Goal: Information Seeking & Learning: Find specific fact

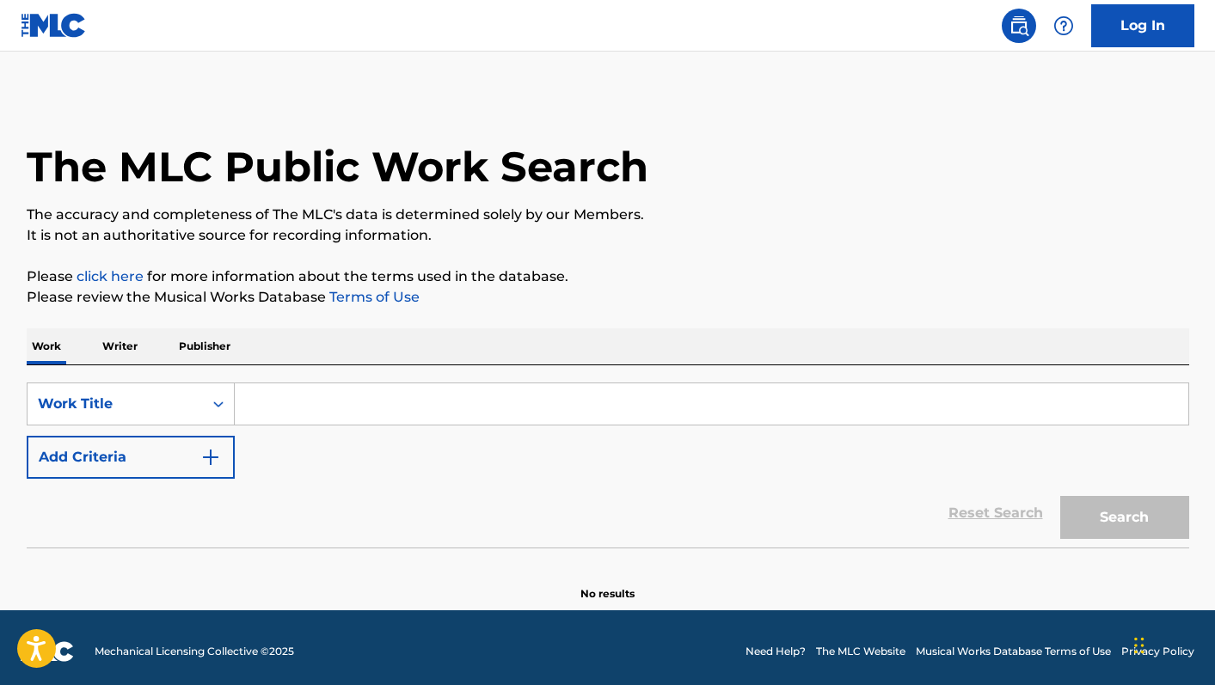
click at [324, 407] on input "Search Form" at bounding box center [712, 403] width 954 height 41
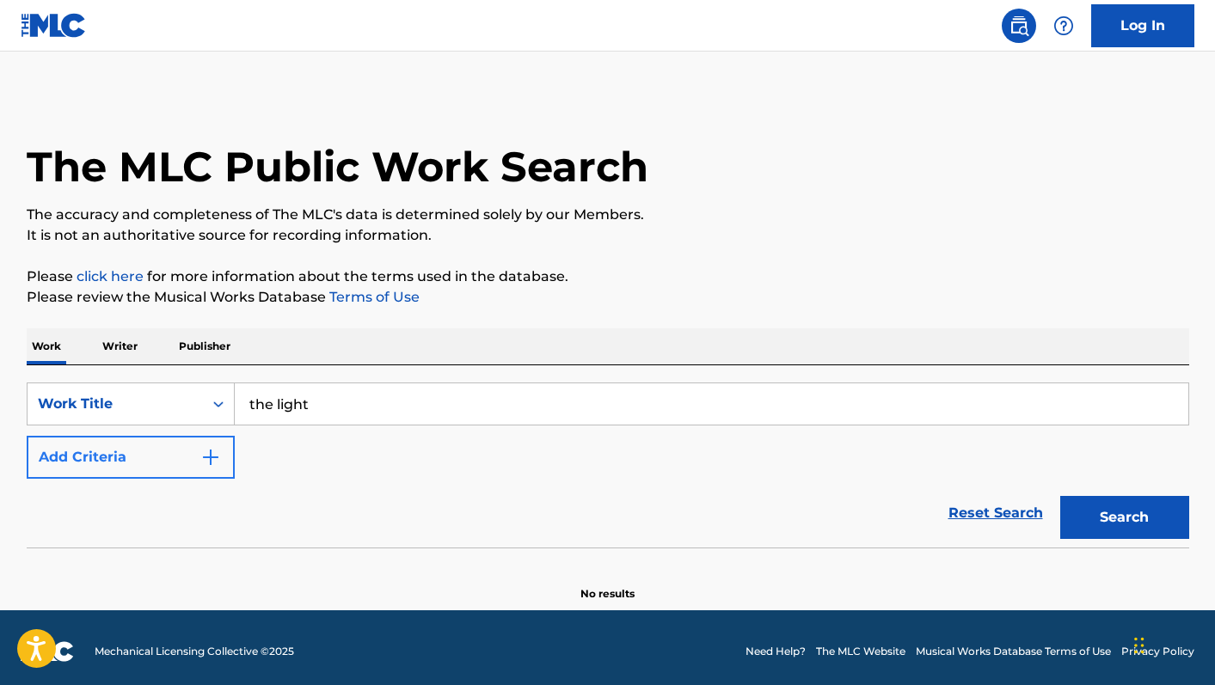
type input "the light"
click at [96, 448] on button "Add Criteria" at bounding box center [131, 457] width 208 height 43
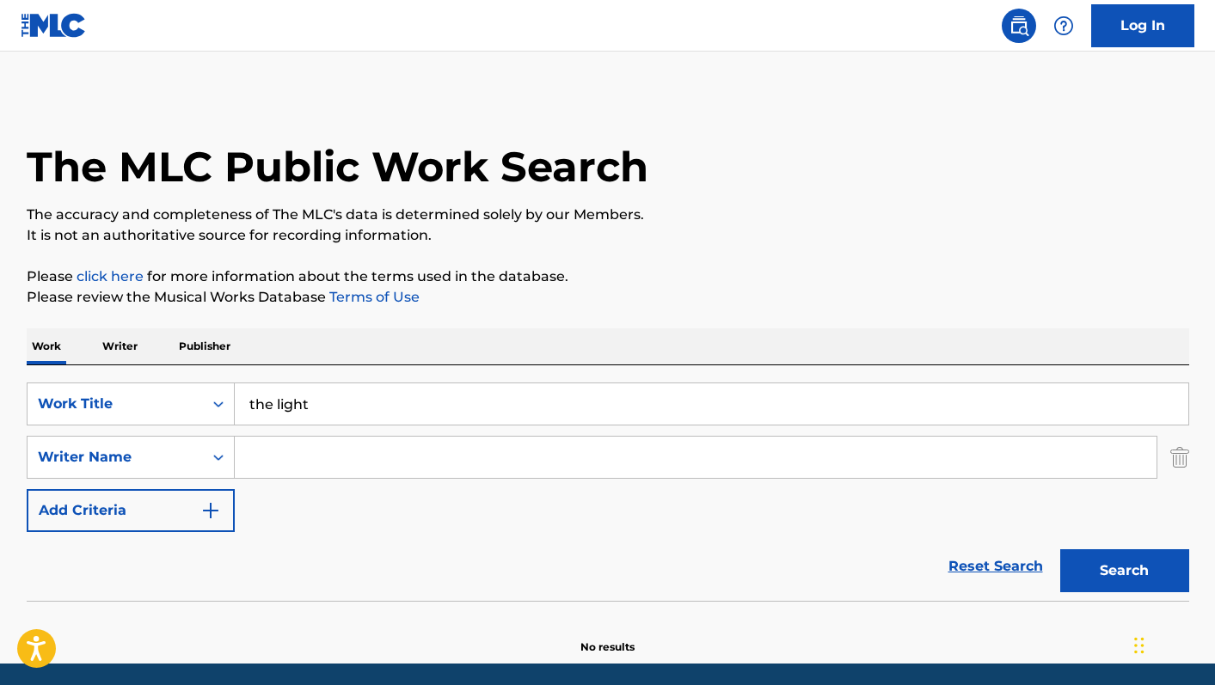
click at [298, 461] on input "Search Form" at bounding box center [696, 457] width 922 height 41
type input "west"
click at [1118, 563] on button "Search" at bounding box center [1124, 570] width 129 height 43
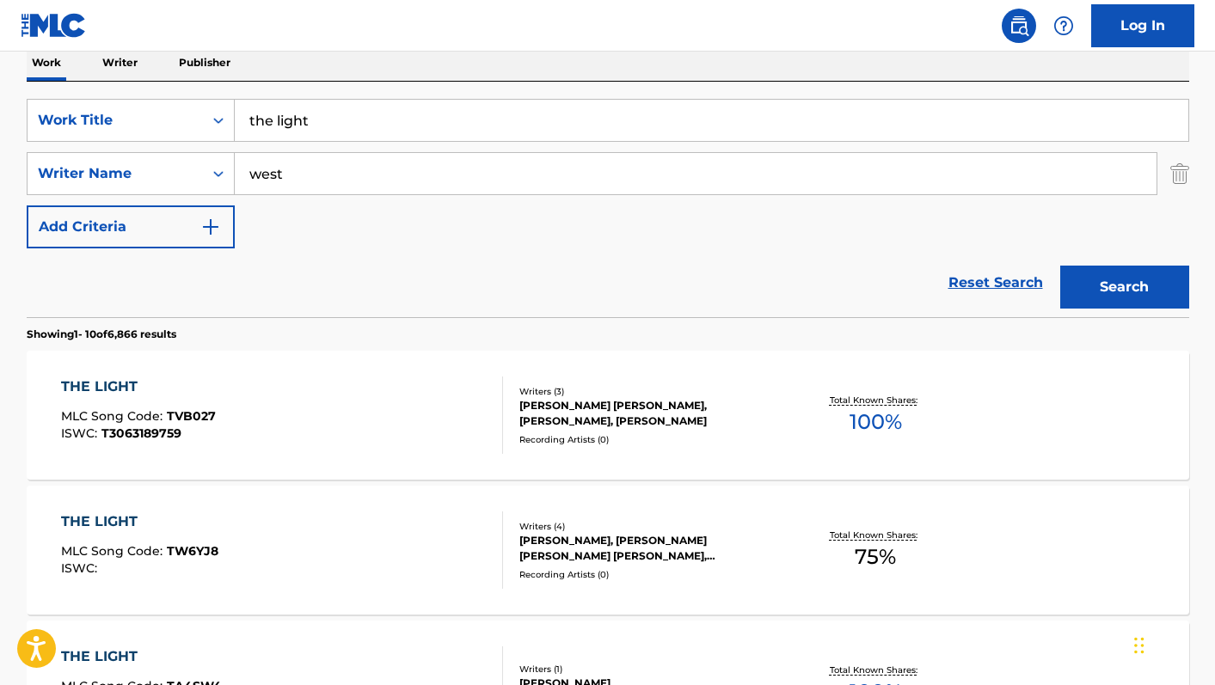
scroll to position [292, 0]
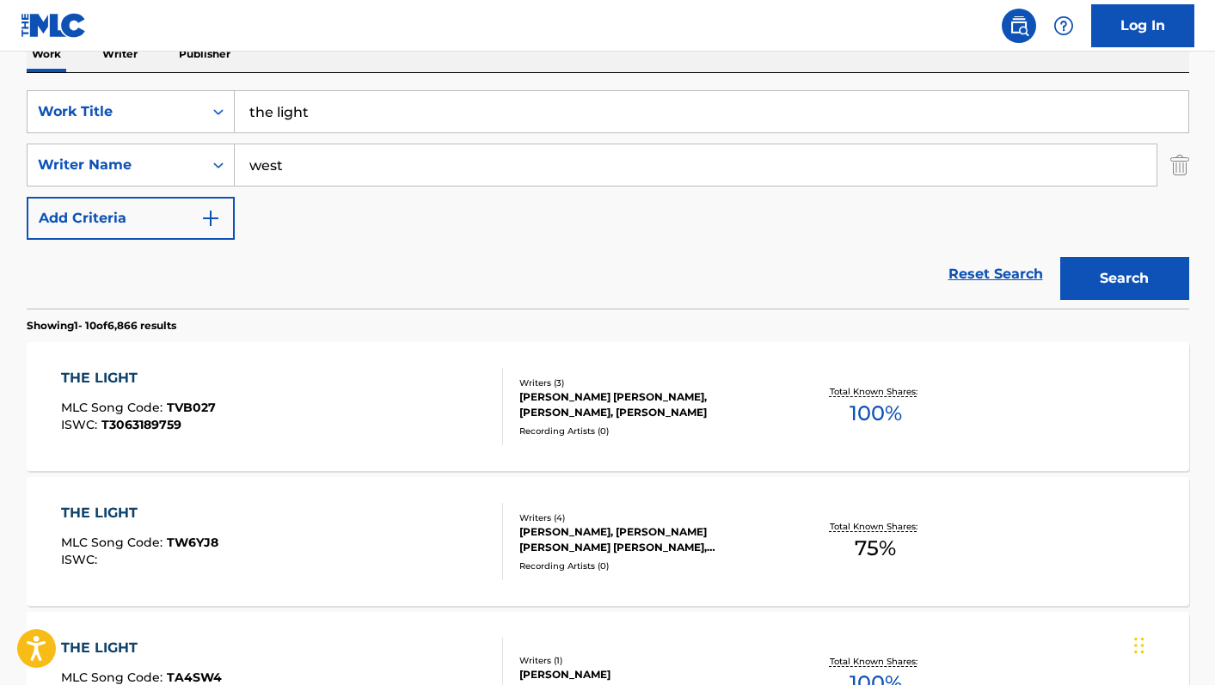
click at [400, 541] on div "THE LIGHT MLC Song Code : TW6YJ8 ISWC :" at bounding box center [282, 541] width 442 height 77
